Goal: Task Accomplishment & Management: Manage account settings

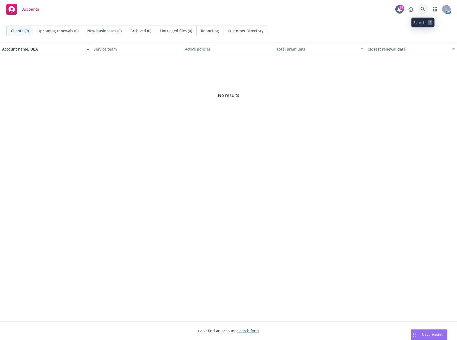
click at [424, 10] on icon at bounding box center [423, 9] width 5 height 5
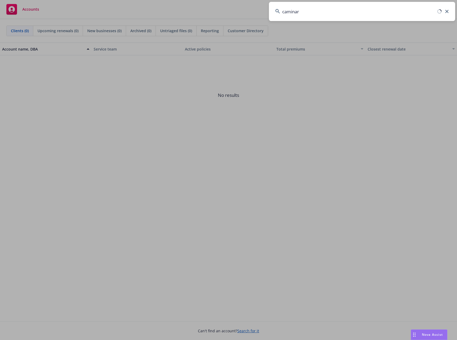
type input "caminar"
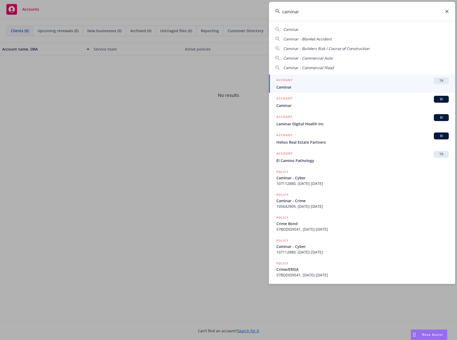
click at [288, 85] on span "Caminar" at bounding box center [362, 87] width 172 height 6
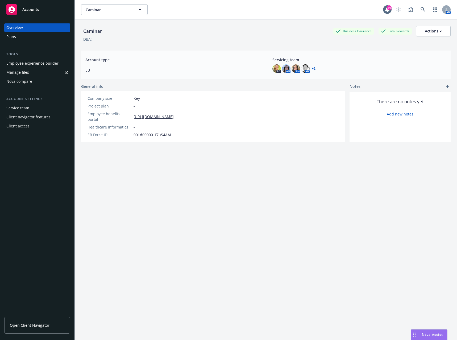
click at [45, 326] on span "Open Client Navigator" at bounding box center [30, 325] width 40 height 6
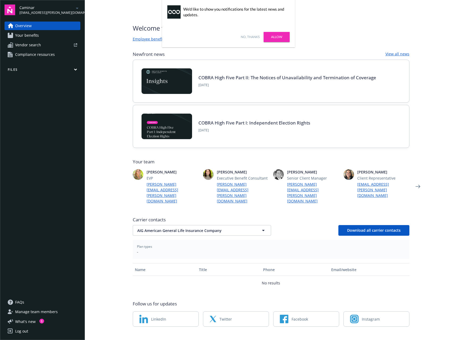
click at [254, 36] on link "No, thanks" at bounding box center [250, 37] width 19 height 5
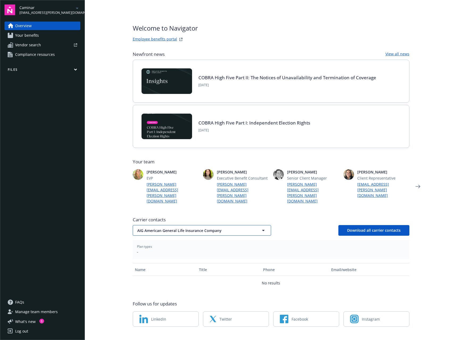
click at [251, 225] on button "AIG American General Life Insurance Company" at bounding box center [202, 230] width 138 height 11
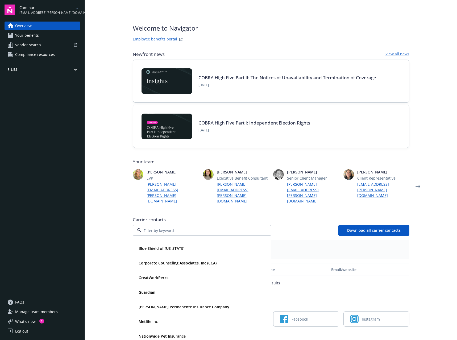
scroll to position [43, 0]
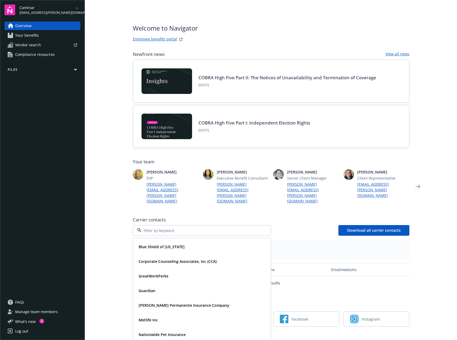
click at [427, 239] on main "Welcome to Navigator Employee benefits portal Newfront news View all news COBRA…" at bounding box center [271, 170] width 372 height 340
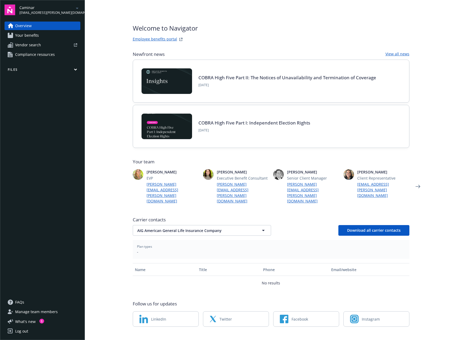
click at [45, 310] on span "Manage team members" at bounding box center [36, 312] width 43 height 9
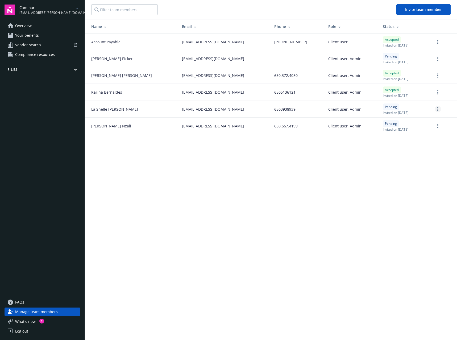
click at [439, 108] on link "more" at bounding box center [438, 109] width 6 height 6
click at [422, 135] on link "Cancel invitation" at bounding box center [417, 135] width 47 height 11
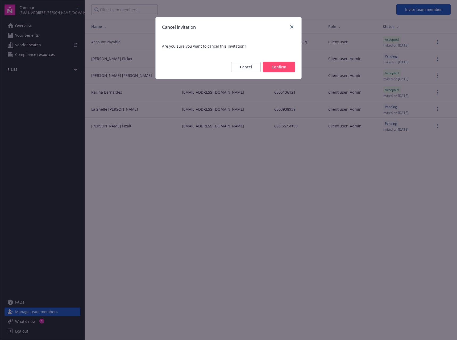
click at [284, 66] on button "Confirm" at bounding box center [279, 67] width 32 height 11
click at [277, 67] on button "Confirm" at bounding box center [279, 67] width 32 height 11
click at [276, 66] on button "Confirm" at bounding box center [279, 67] width 32 height 11
click at [292, 25] on icon "close" at bounding box center [291, 26] width 3 height 3
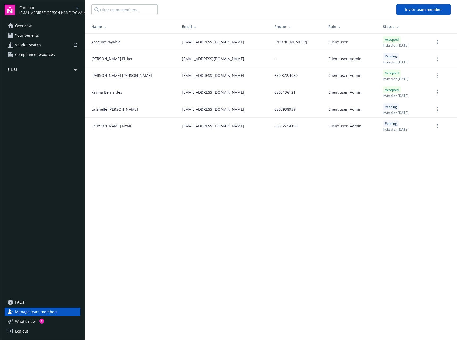
click at [117, 108] on span "La [PERSON_NAME]" at bounding box center [114, 109] width 47 height 6
click at [437, 110] on icon "more" at bounding box center [437, 109] width 1 height 4
click at [268, 196] on main "Invite team member Name Email Phone Role Status Account Payable [EMAIL_ADDRESS]…" at bounding box center [271, 170] width 372 height 340
click at [103, 111] on span "La [PERSON_NAME]" at bounding box center [114, 109] width 47 height 6
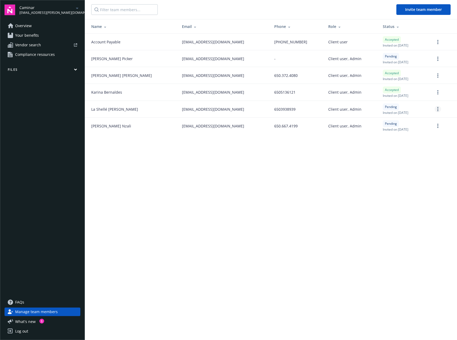
click at [438, 108] on icon "more" at bounding box center [437, 109] width 1 height 4
click at [418, 134] on link "Cancel invitation" at bounding box center [417, 135] width 47 height 11
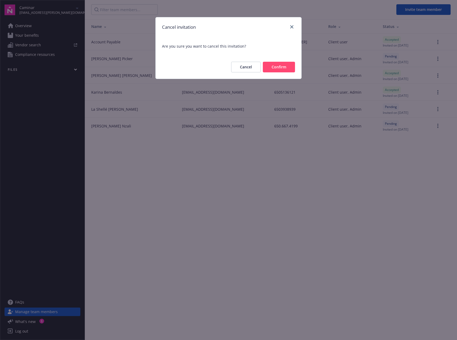
click at [272, 64] on button "Confirm" at bounding box center [279, 67] width 32 height 11
click at [284, 67] on button "Confirm" at bounding box center [279, 67] width 32 height 11
click at [292, 27] on icon "close" at bounding box center [291, 26] width 3 height 3
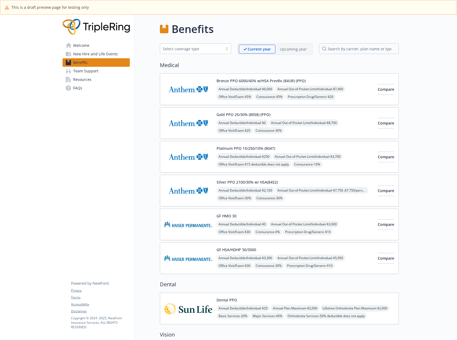
scroll to position [413, 0]
